Goal: Transaction & Acquisition: Obtain resource

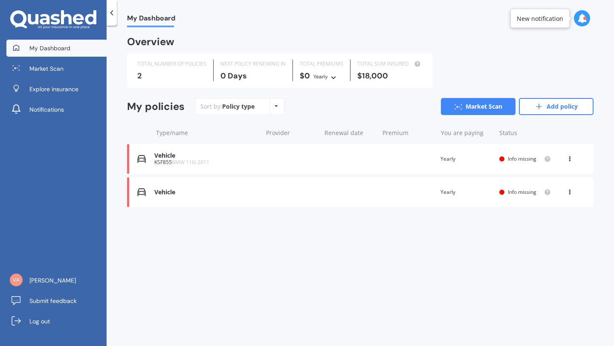
click at [570, 192] on icon at bounding box center [570, 190] width 6 height 5
click at [558, 224] on div "Delete" at bounding box center [551, 225] width 84 height 17
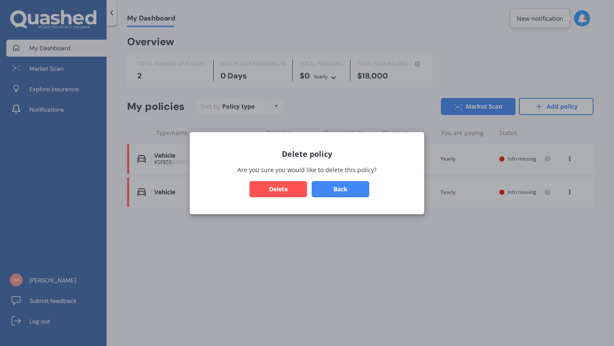
click at [282, 192] on button "Delete" at bounding box center [279, 189] width 58 height 16
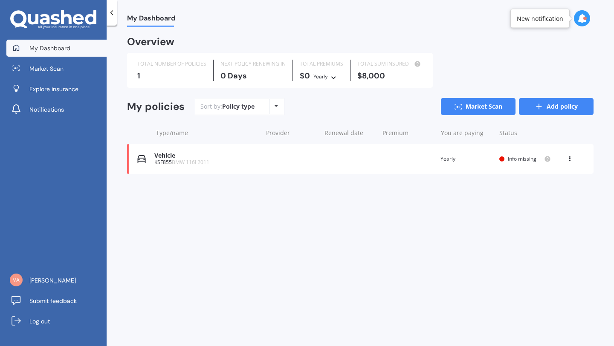
click at [558, 112] on link "Add policy" at bounding box center [556, 106] width 75 height 17
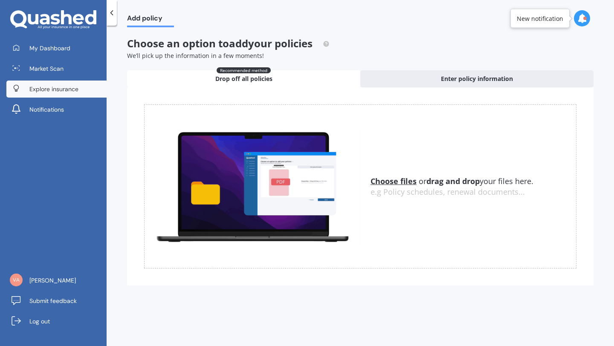
click at [68, 89] on span "Explore insurance" at bounding box center [53, 89] width 49 height 9
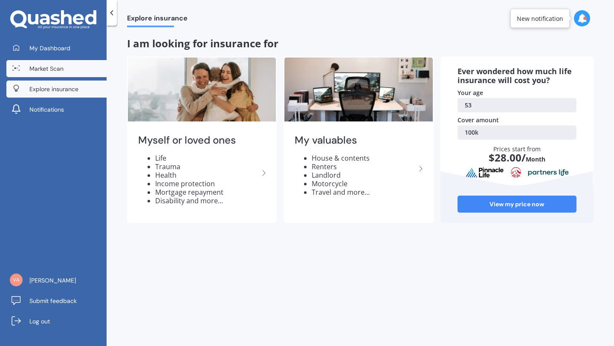
click at [62, 63] on link "Market Scan" at bounding box center [56, 68] width 100 height 17
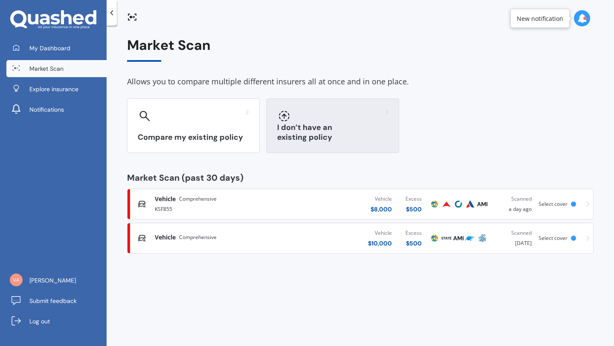
click at [339, 140] on h3 "I don’t have an existing policy" at bounding box center [332, 133] width 111 height 20
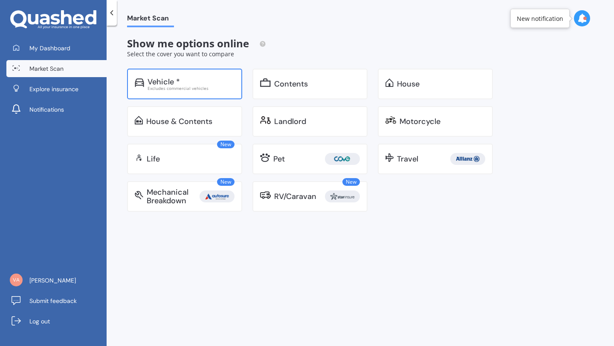
click at [159, 88] on div "Excludes commercial vehicles" at bounding box center [191, 88] width 87 height 4
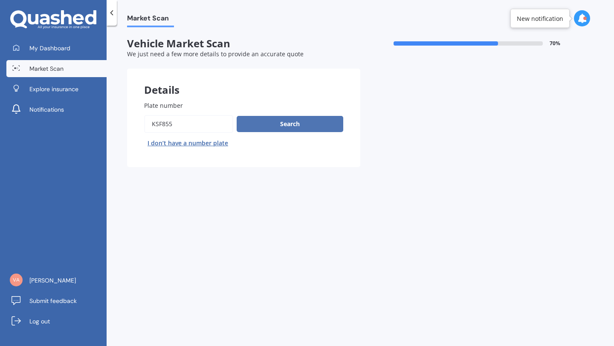
click at [288, 126] on button "Search" at bounding box center [290, 124] width 107 height 16
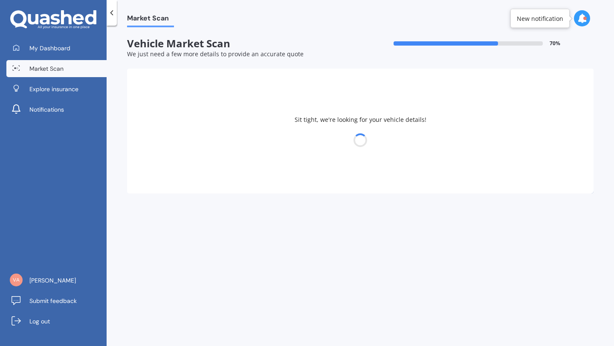
select select "BMW"
select select "11"
select select "08"
select select "1972"
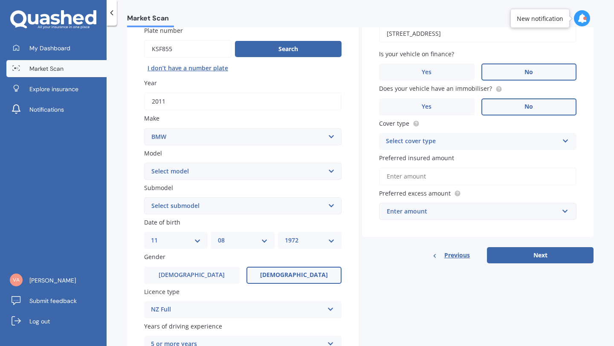
scroll to position [76, 0]
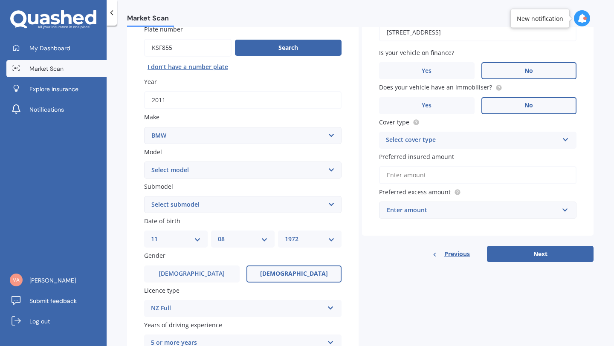
click at [333, 172] on select "Select model 116 116I 118 118D 120 130 218D 220I 225 250 316 318 320 320 i 323 …" at bounding box center [242, 170] width 197 height 17
select select "116I"
click at [144, 162] on select "Select model 116 116I 118 118D 120 130 218D 220I 225 250 316 318 320 320 i 323 …" at bounding box center [242, 170] width 197 height 17
click at [328, 205] on select "Select submodel Hatchback Turbo" at bounding box center [242, 204] width 197 height 17
select select "HATCHBACK TURBO"
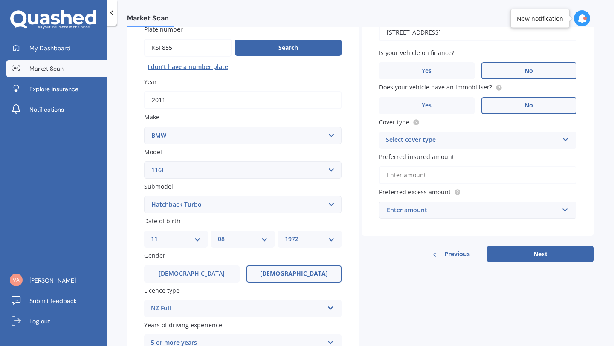
click at [144, 197] on select "Select submodel Hatchback Turbo" at bounding box center [242, 204] width 197 height 17
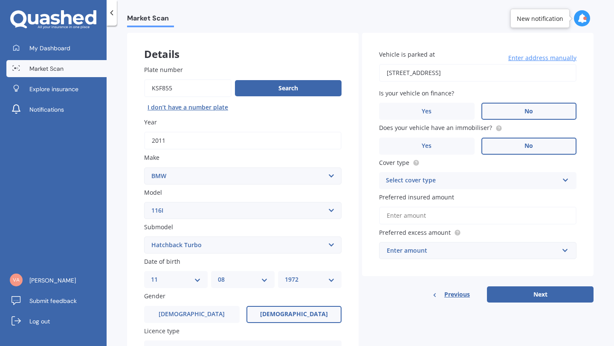
scroll to position [33, 0]
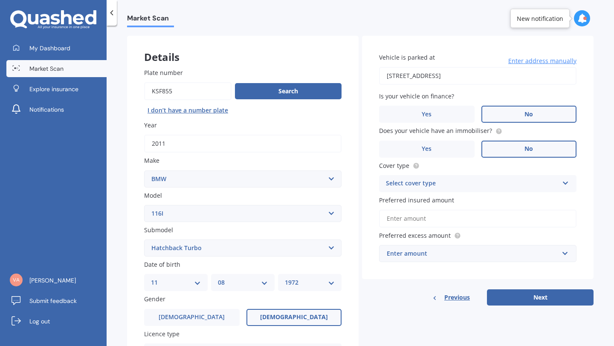
click at [562, 184] on icon at bounding box center [565, 182] width 7 height 6
click at [547, 199] on div "Comprehensive" at bounding box center [478, 200] width 197 height 15
click at [561, 221] on input "Preferred insured amount" at bounding box center [477, 219] width 197 height 18
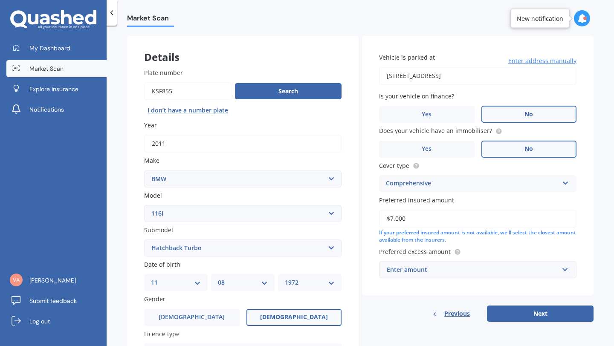
type input "$7,000"
click at [563, 273] on input "text" at bounding box center [475, 270] width 190 height 16
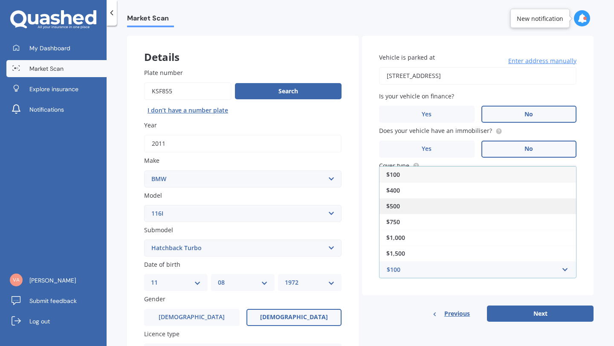
click at [522, 211] on div "$500" at bounding box center [478, 206] width 197 height 16
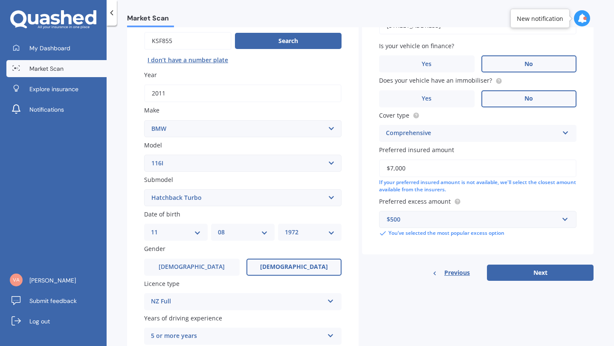
scroll to position [97, 0]
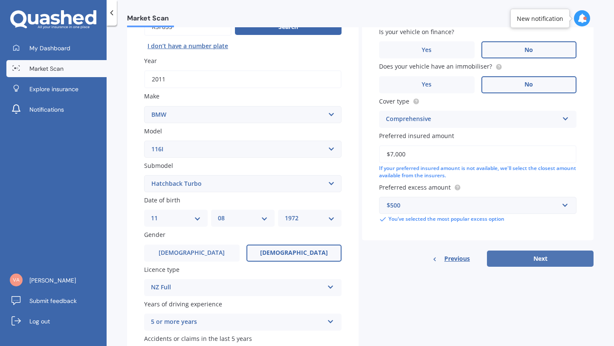
click at [537, 259] on button "Next" at bounding box center [540, 259] width 107 height 16
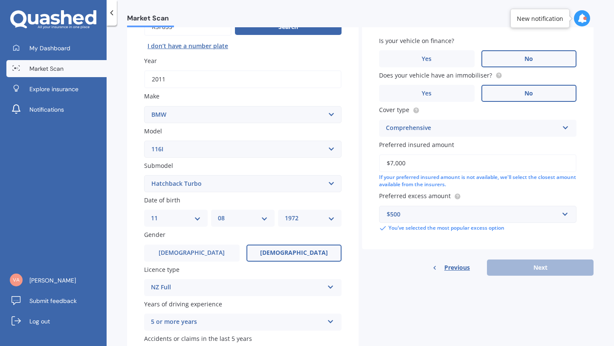
scroll to position [58, 0]
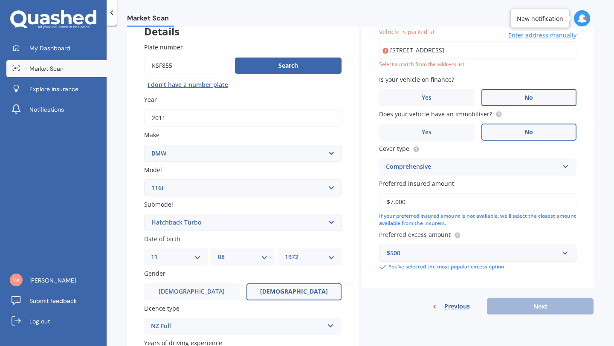
type input "[STREET_ADDRESS]"
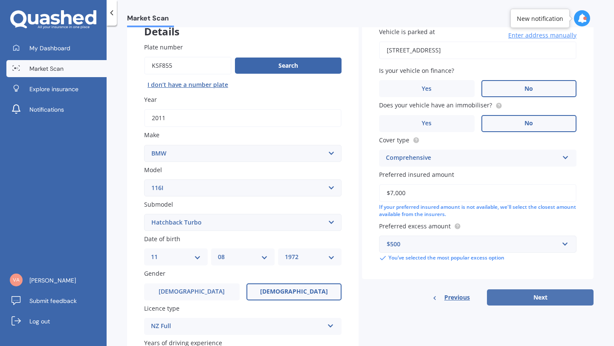
click at [549, 301] on button "Next" at bounding box center [540, 298] width 107 height 16
select select "11"
select select "08"
select select "1972"
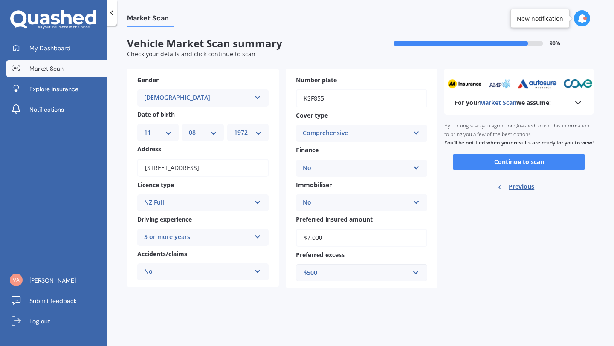
scroll to position [0, 0]
click at [536, 168] on button "Continue to scan" at bounding box center [519, 162] width 132 height 16
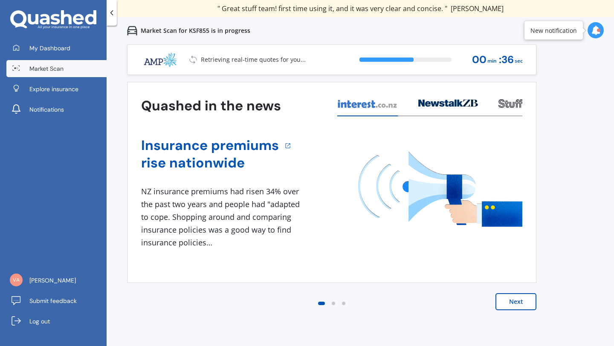
click at [520, 302] on button "Next" at bounding box center [516, 301] width 41 height 17
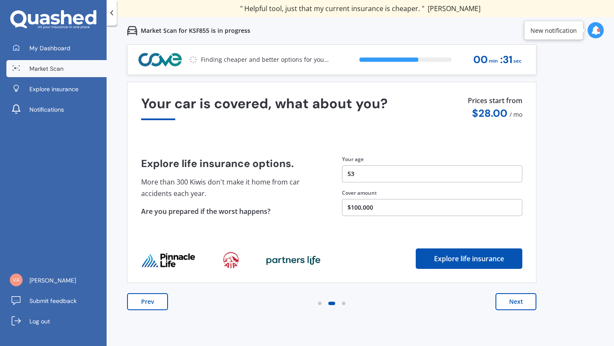
click at [153, 304] on button "Prev" at bounding box center [147, 301] width 41 height 17
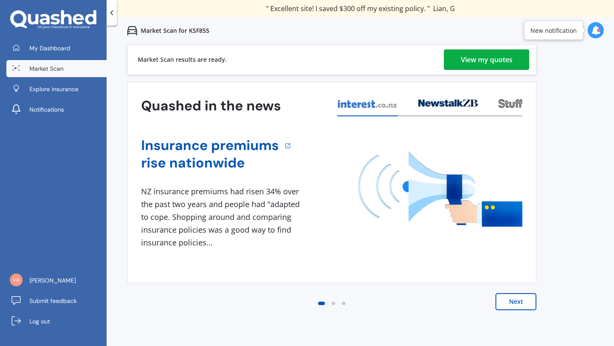
click at [470, 57] on div "View my quotes" at bounding box center [487, 59] width 52 height 20
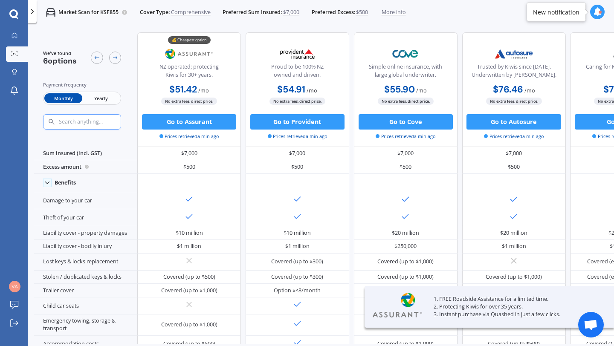
click at [93, 99] on span "Yearly" at bounding box center [101, 98] width 38 height 10
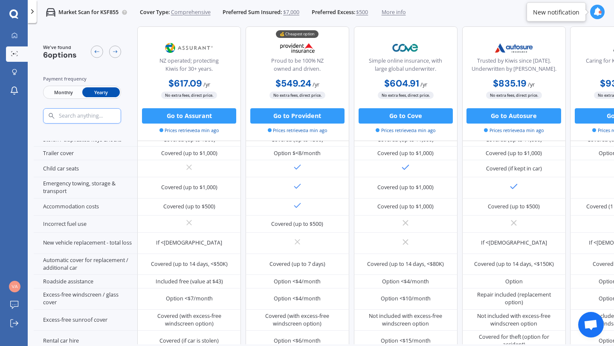
scroll to position [151, 0]
